Goal: Navigation & Orientation: Understand site structure

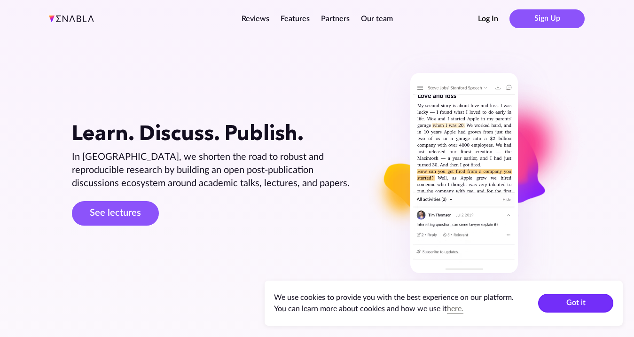
click at [587, 298] on button "Got it" at bounding box center [575, 303] width 75 height 19
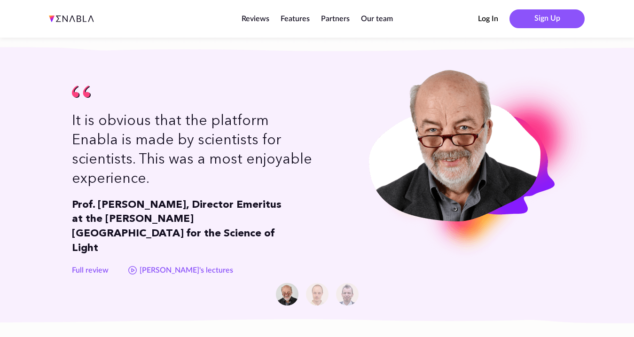
scroll to position [598, 0]
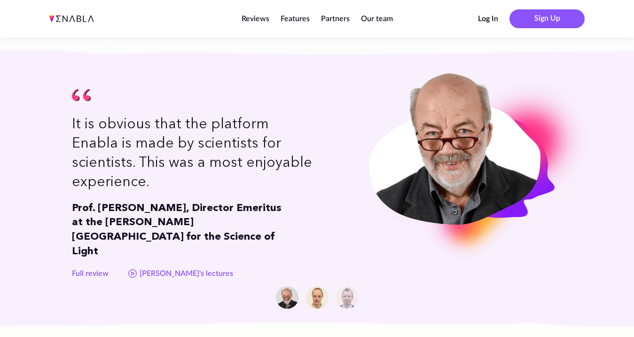
click at [316, 286] on img at bounding box center [317, 297] width 23 height 23
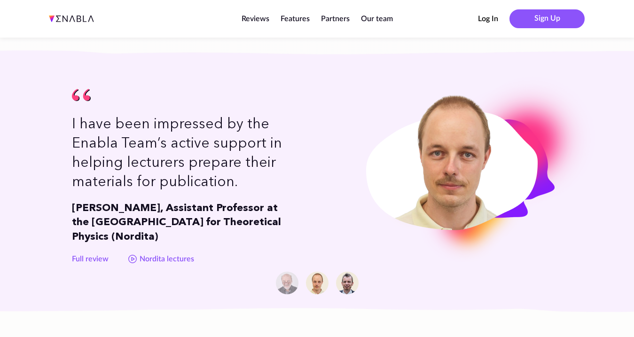
click at [344, 280] on img at bounding box center [347, 283] width 23 height 23
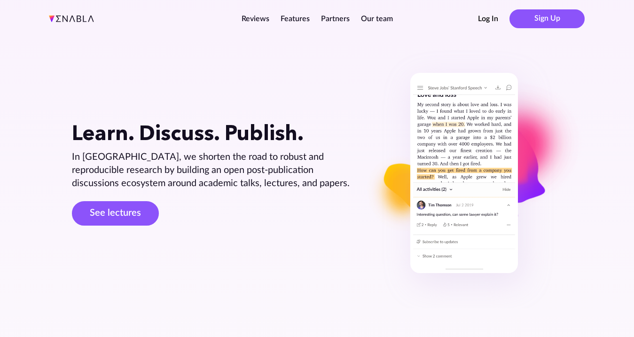
scroll to position [0, 0]
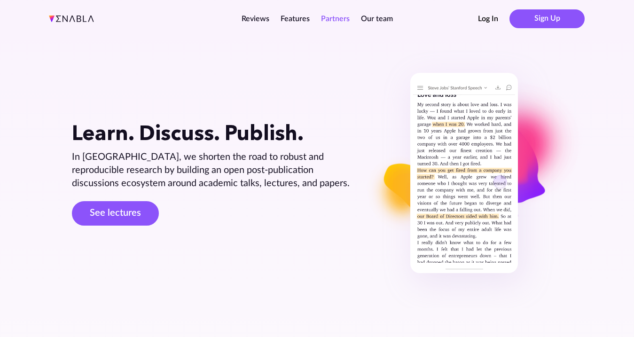
click at [333, 17] on link "Partners" at bounding box center [335, 19] width 29 height 8
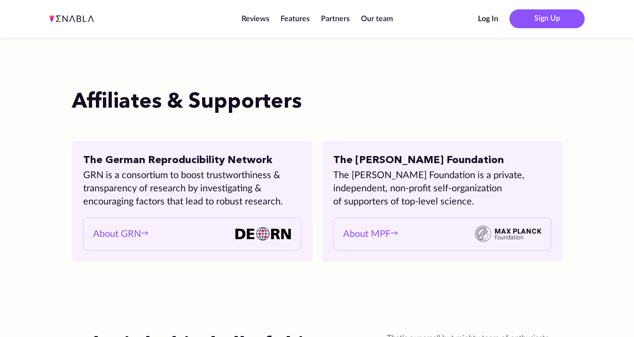
scroll to position [1473, 0]
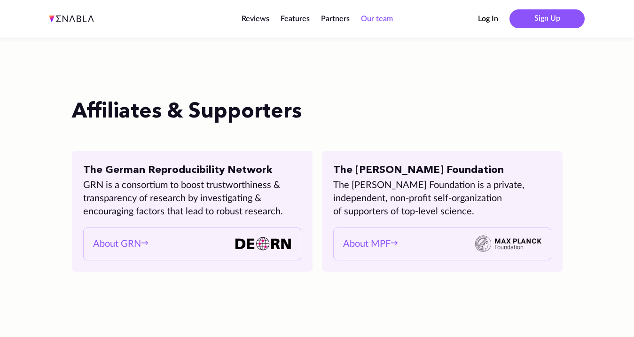
click at [368, 19] on link "Our team" at bounding box center [377, 19] width 32 height 8
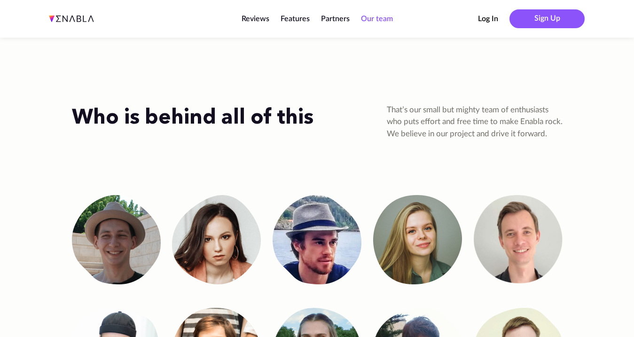
scroll to position [1754, 0]
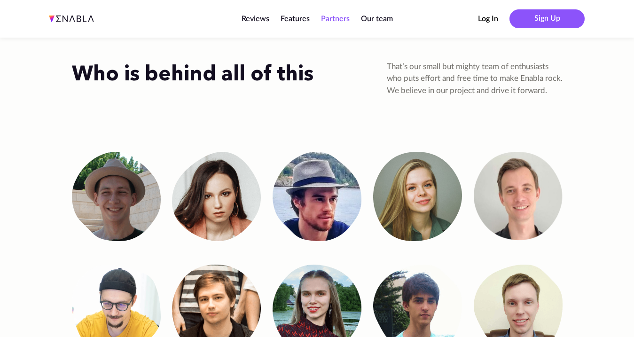
click at [336, 17] on link "Partners" at bounding box center [335, 19] width 29 height 8
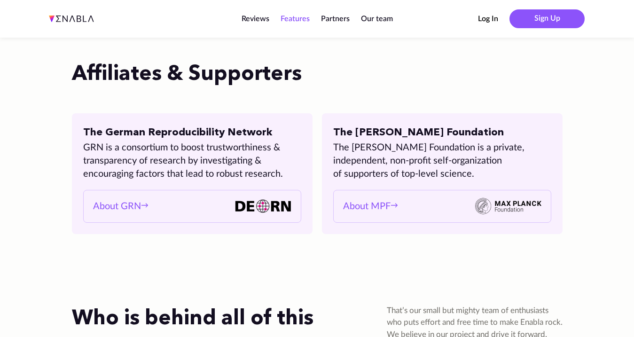
click at [298, 18] on link "Features" at bounding box center [295, 19] width 29 height 8
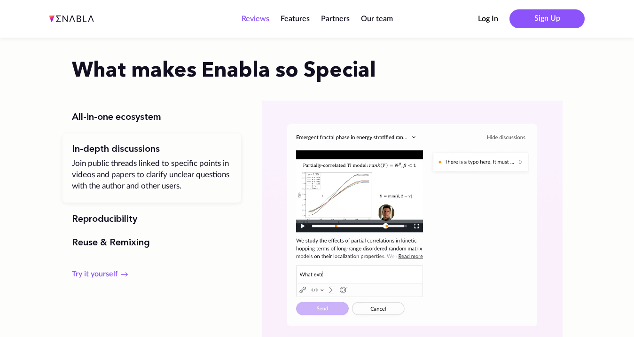
click at [259, 18] on link "Reviews" at bounding box center [256, 19] width 28 height 8
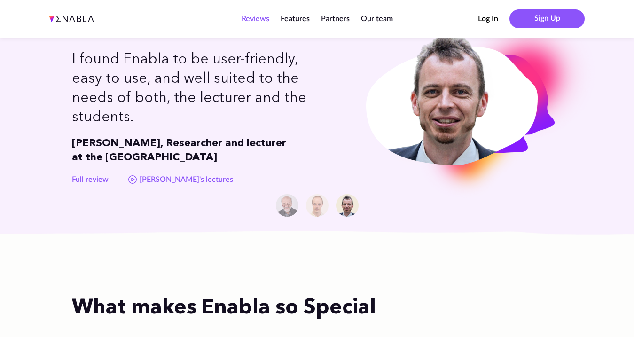
scroll to position [628, 0]
